Goal: Information Seeking & Learning: Check status

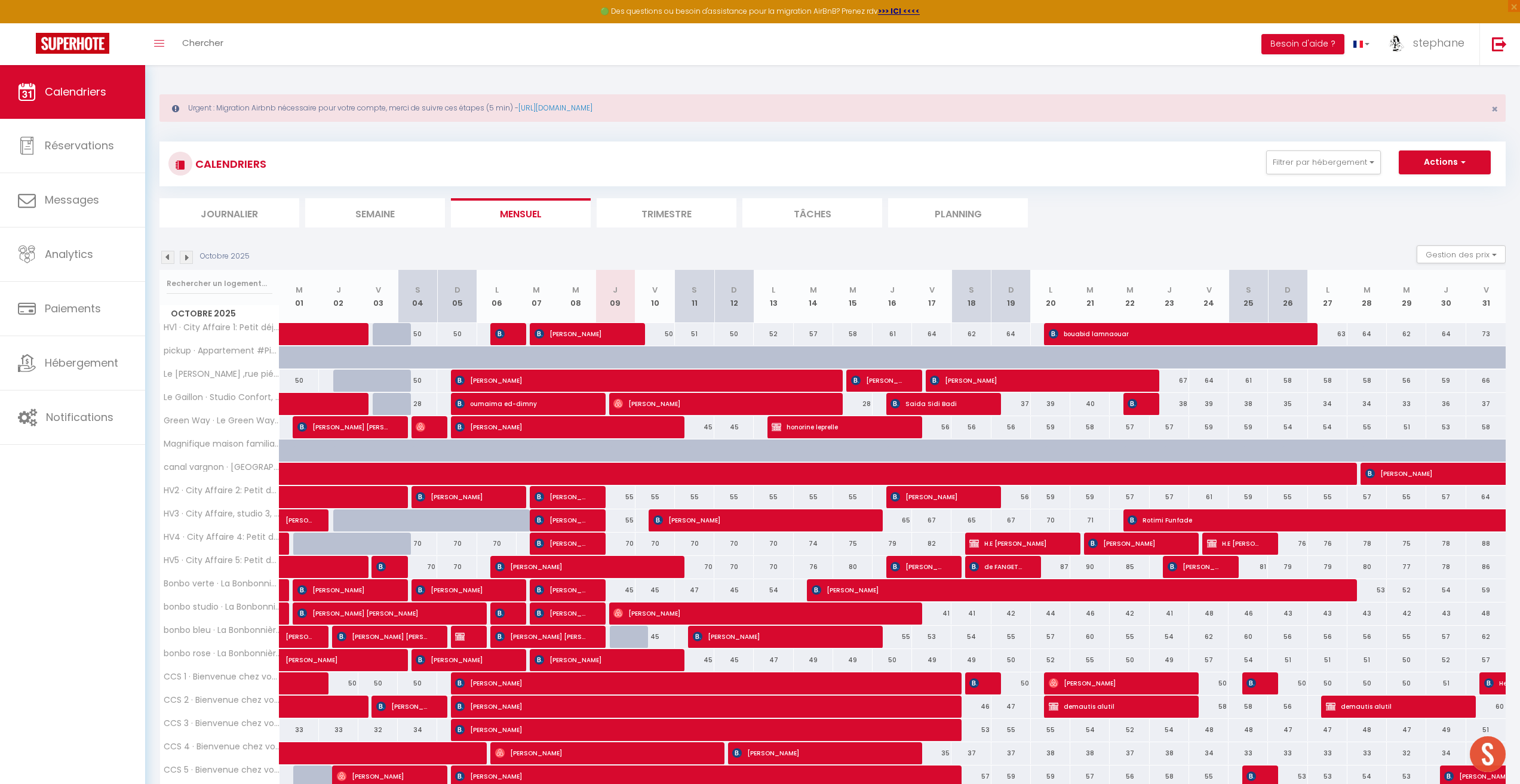
scroll to position [83, 0]
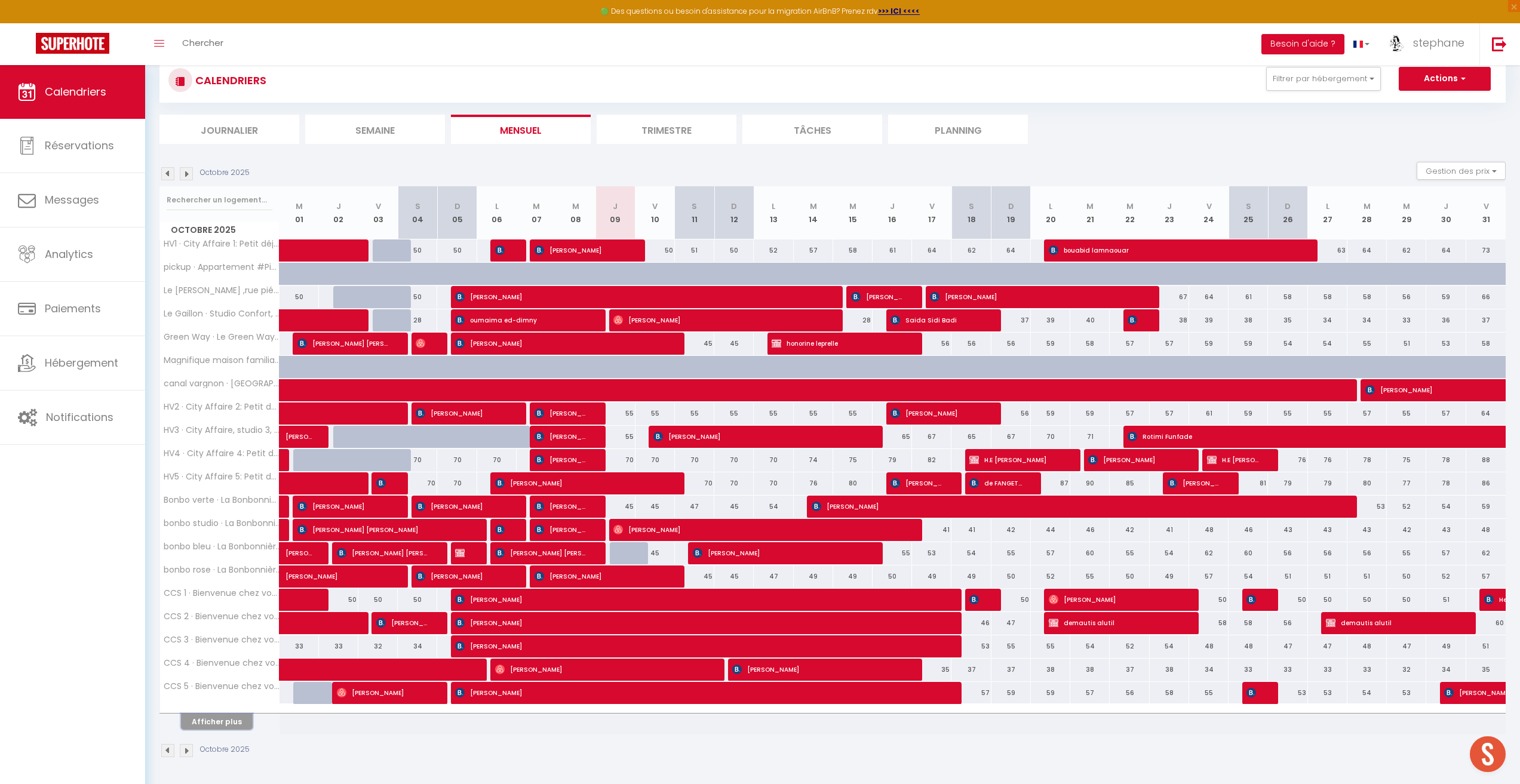
click at [228, 726] on button "Afficher plus" at bounding box center [216, 721] width 72 height 16
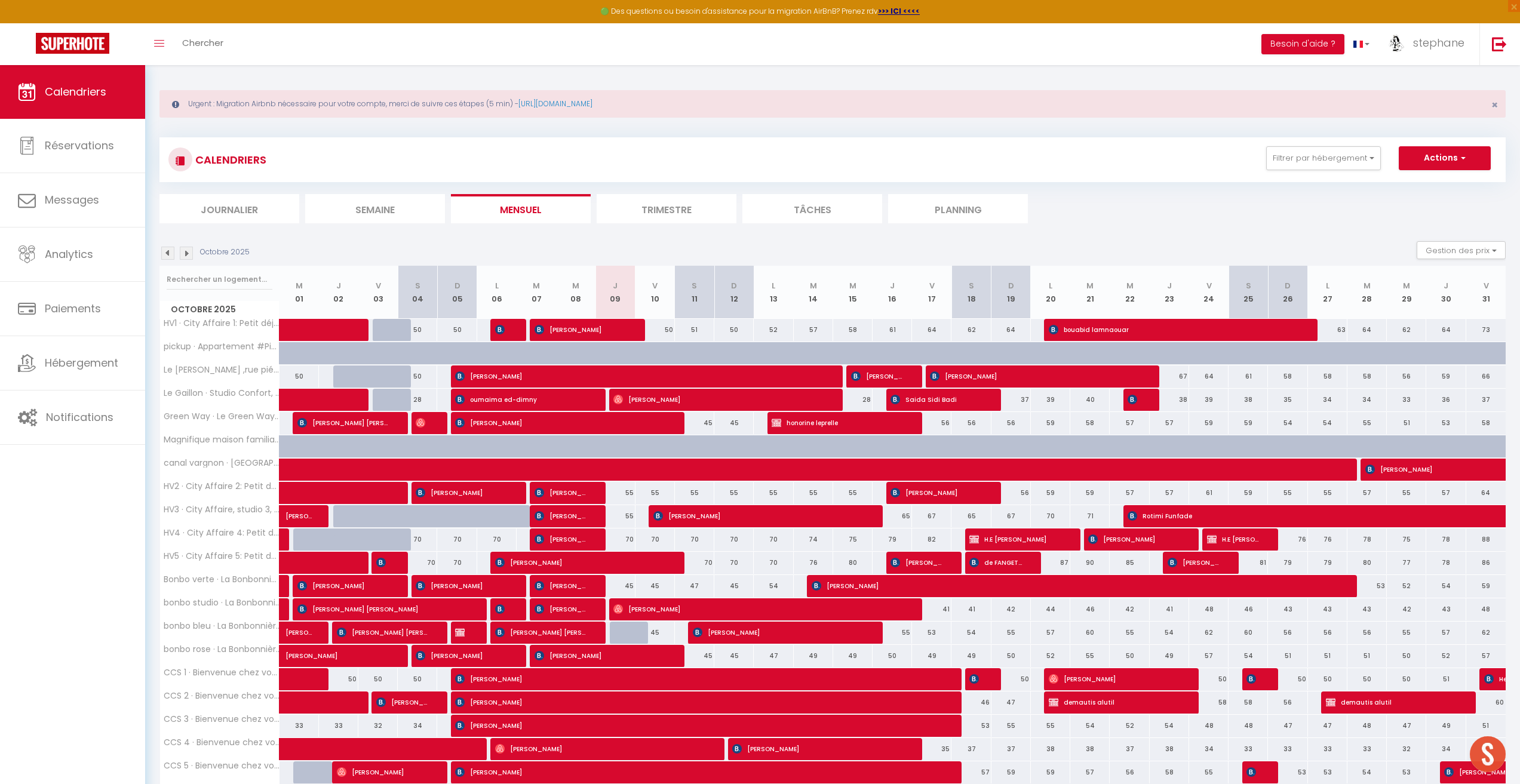
scroll to position [0, 0]
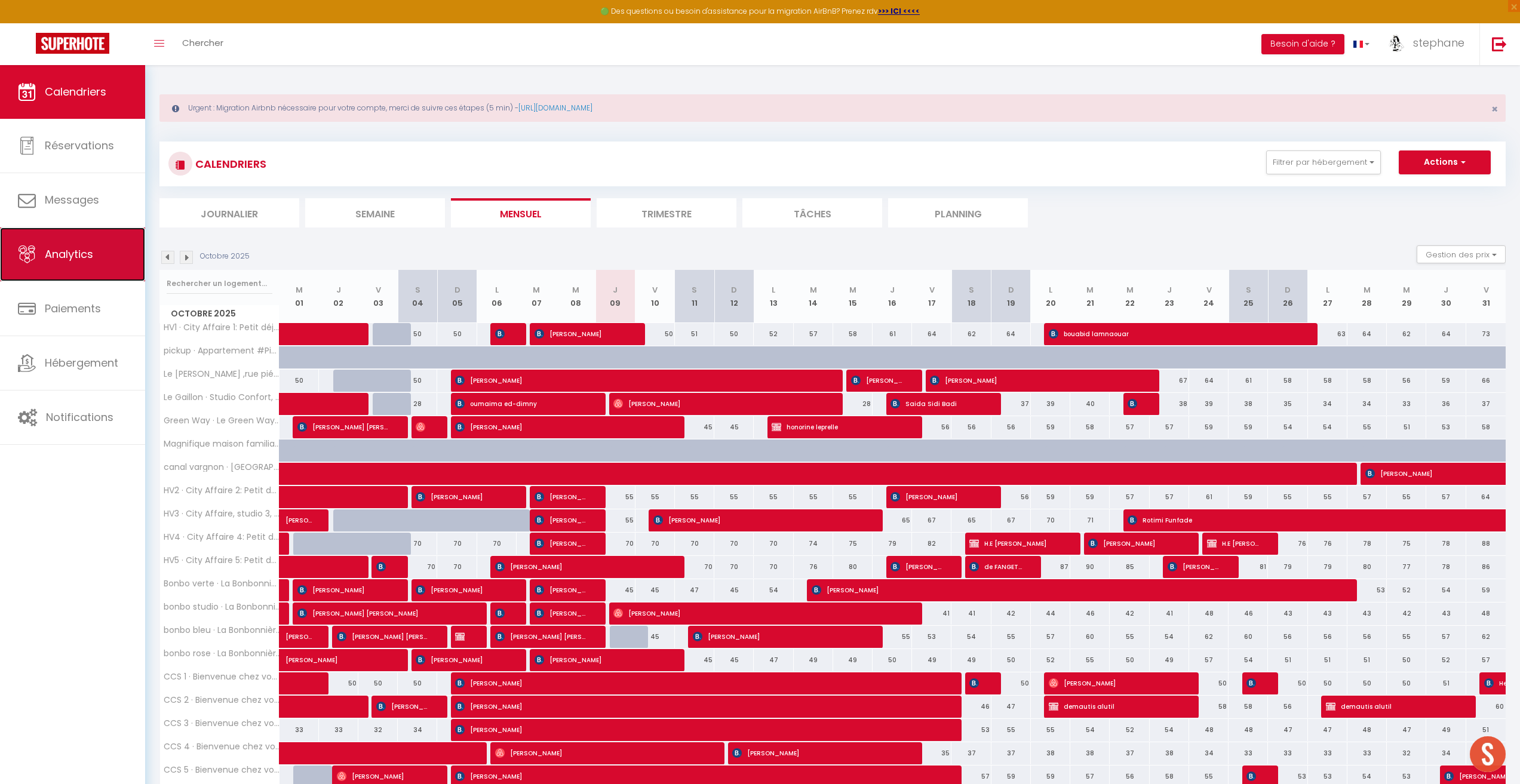
click at [68, 259] on span "Analytics" at bounding box center [69, 254] width 49 height 15
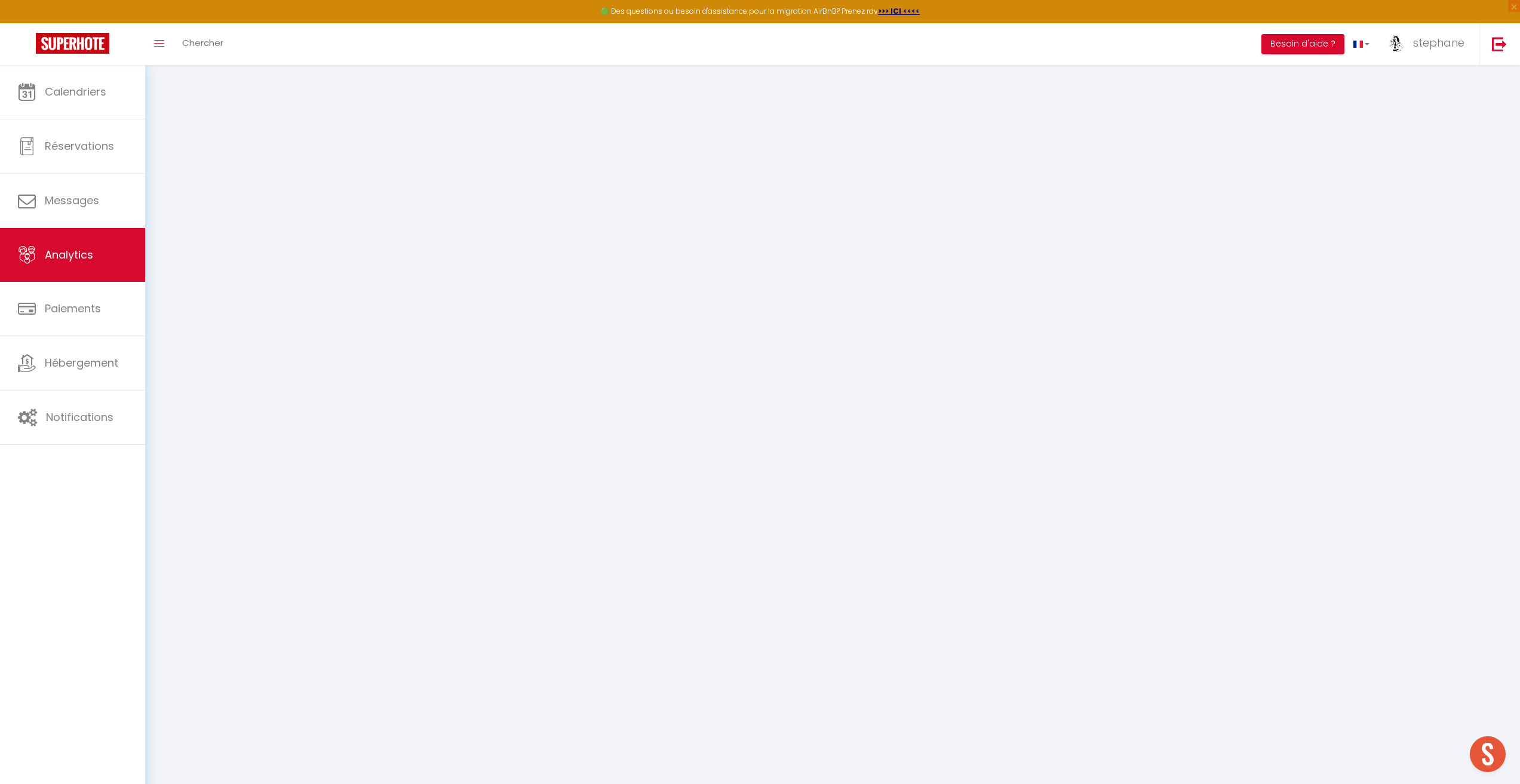
select select "2025"
select select "10"
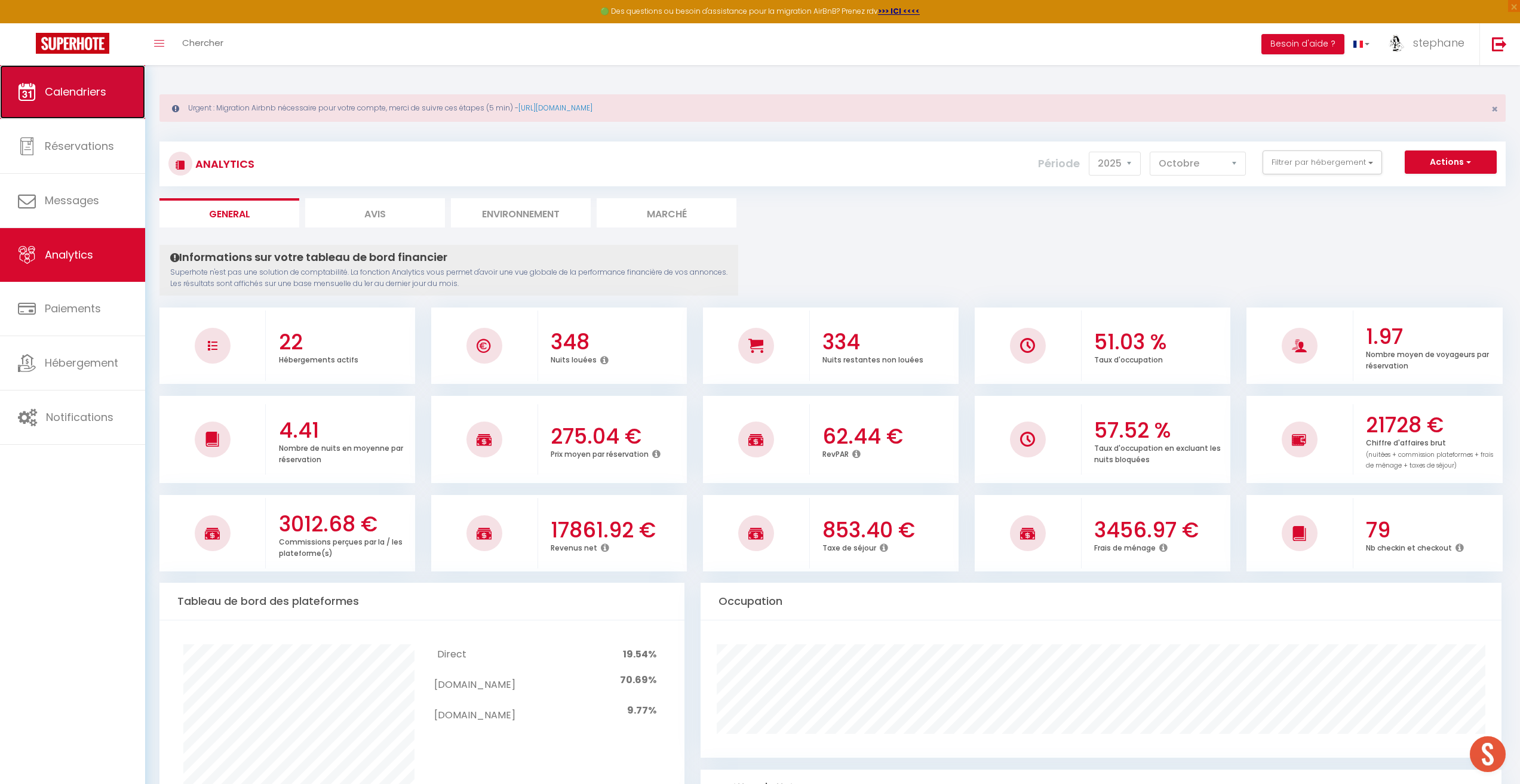
click at [96, 100] on link "Calendriers" at bounding box center [72, 92] width 145 height 54
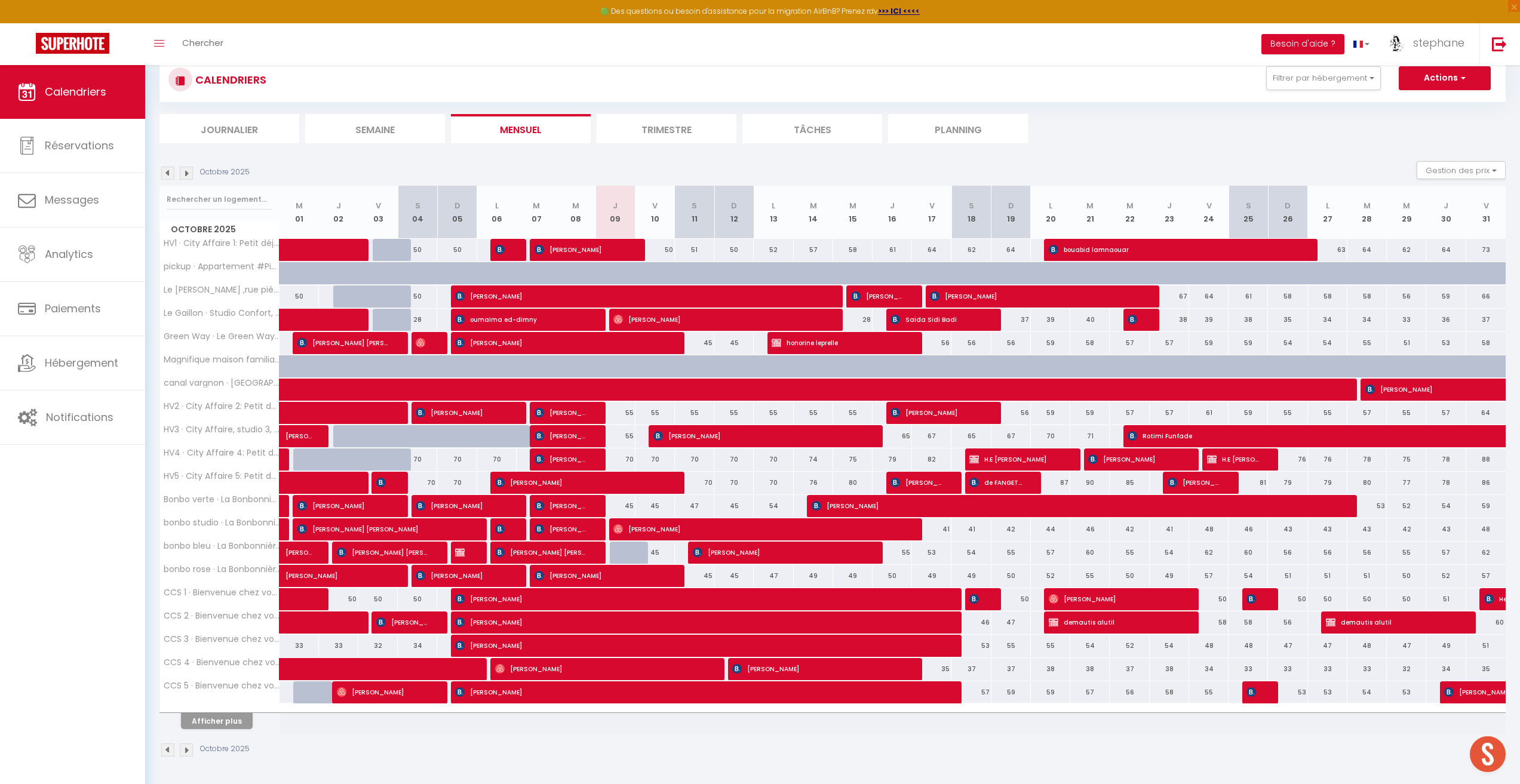
scroll to position [65, 0]
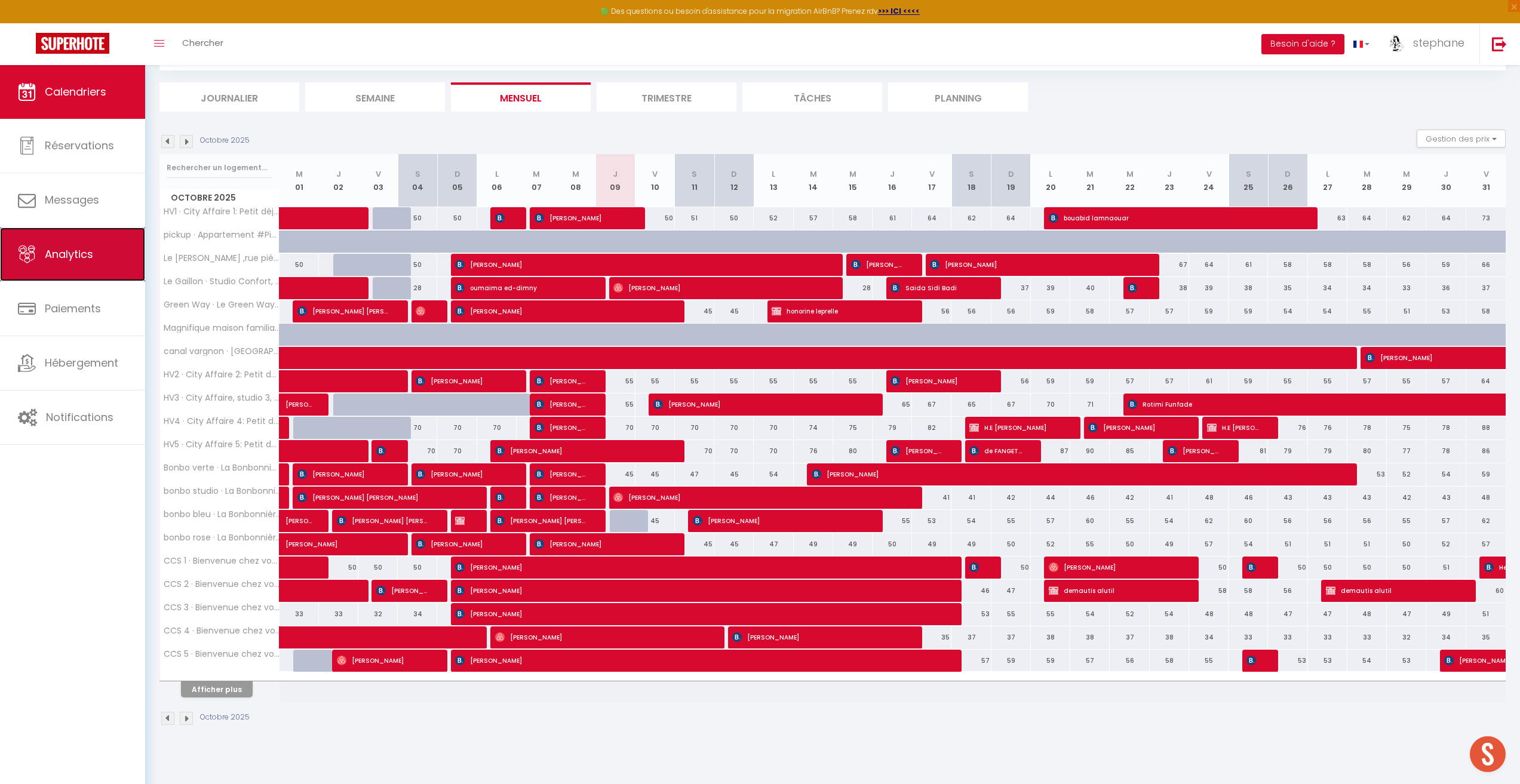
click at [66, 260] on span "Analytics" at bounding box center [69, 254] width 49 height 15
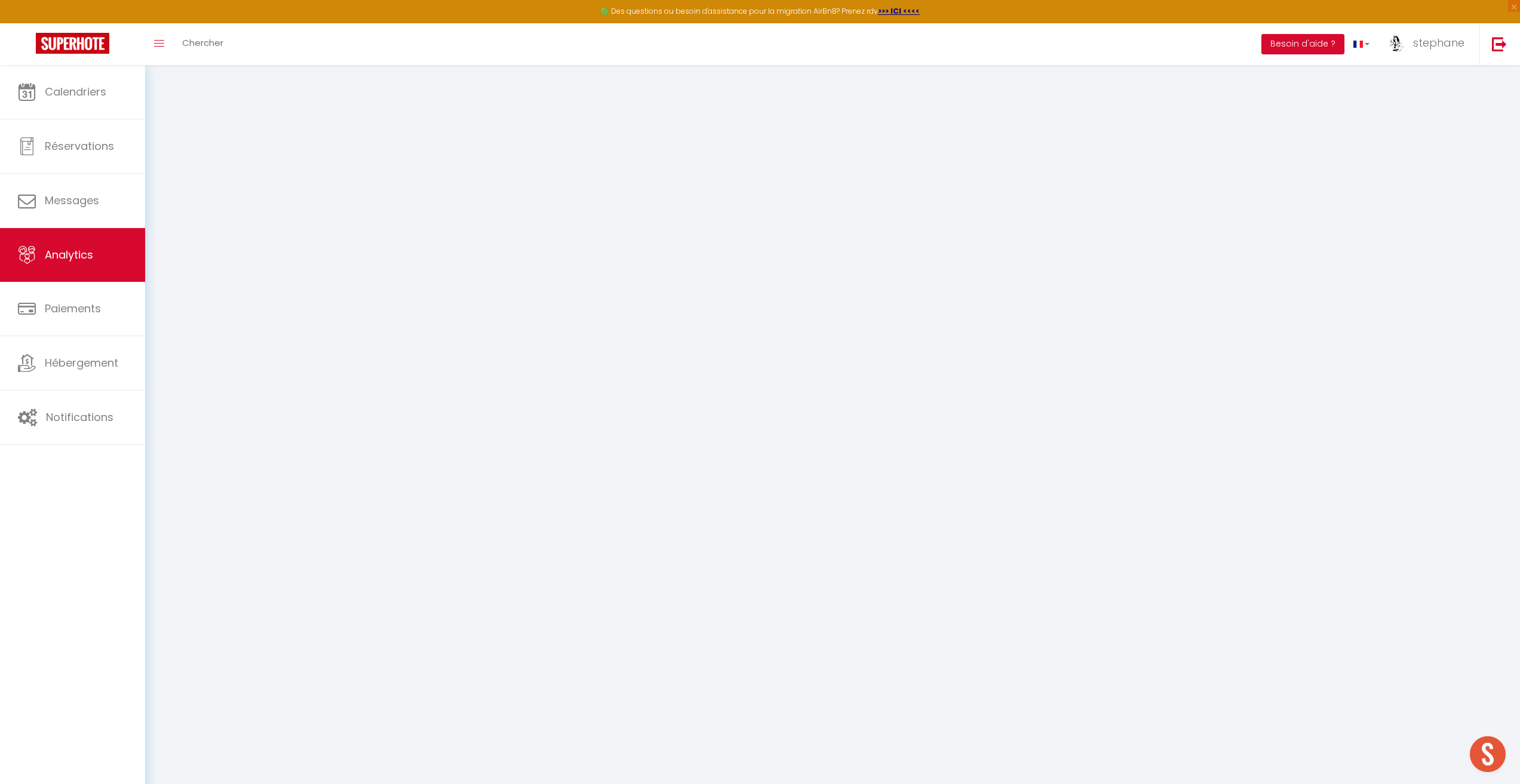
select select "2025"
select select "10"
